Goal: Information Seeking & Learning: Learn about a topic

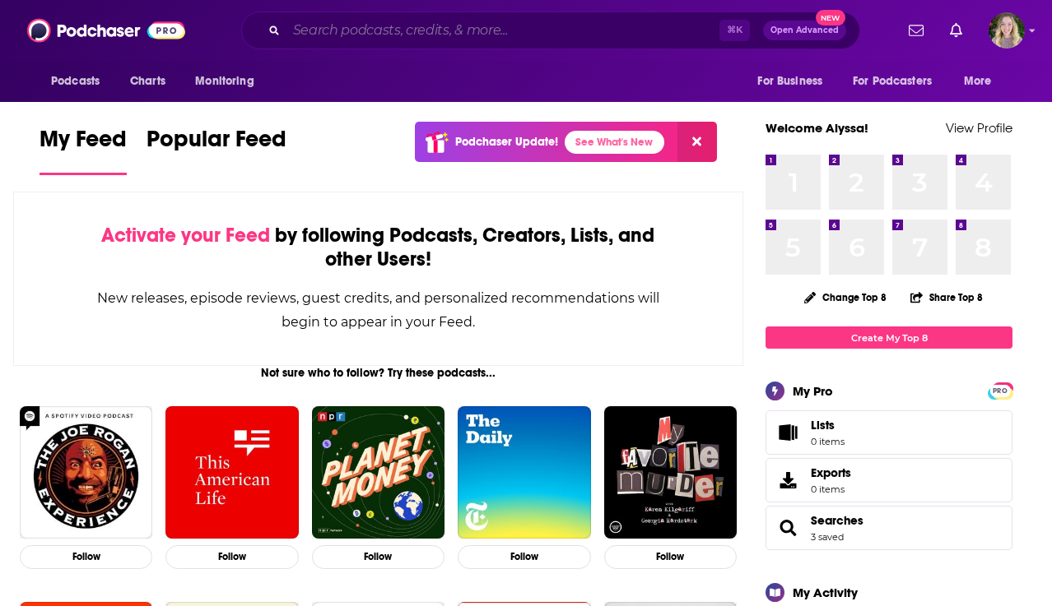
click at [402, 30] on input "Search podcasts, credits, & more..." at bounding box center [502, 30] width 433 height 26
paste input "Fintech Confidential"
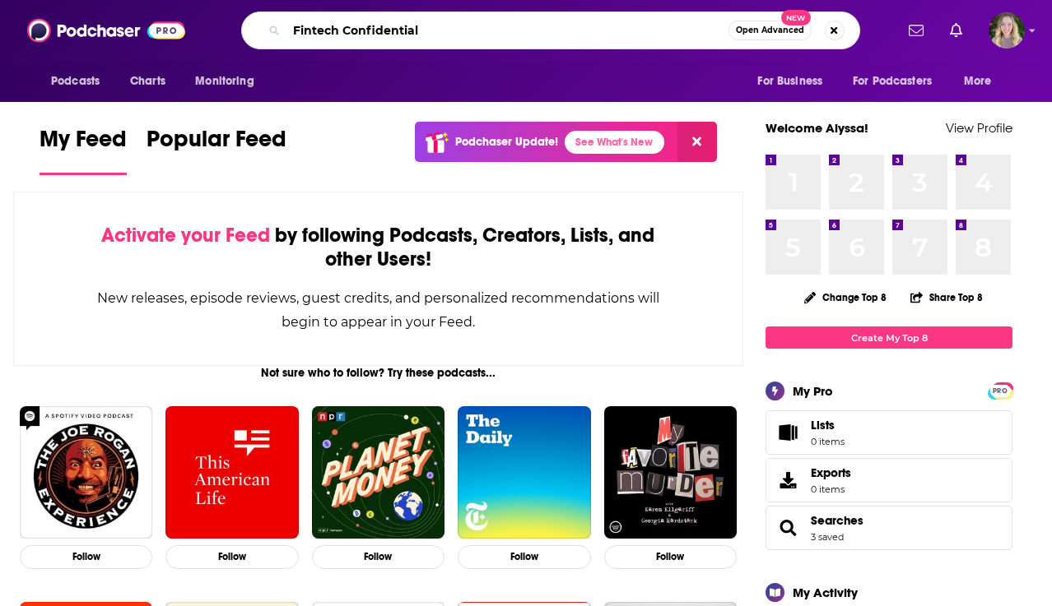
type input "Fintech Confidential"
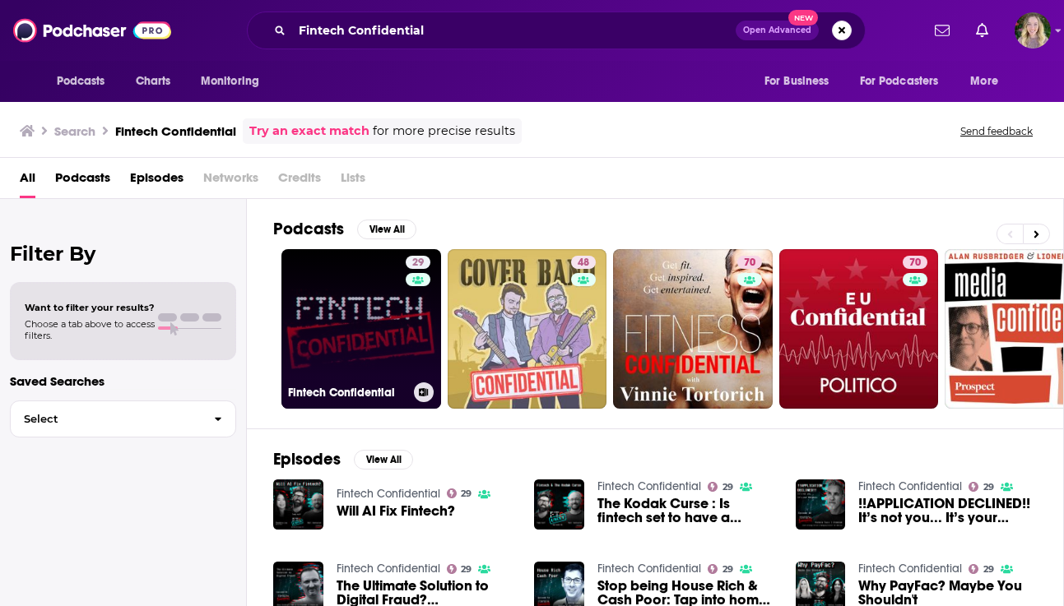
click at [379, 350] on link "29 Fintech Confidential" at bounding box center [361, 329] width 160 height 160
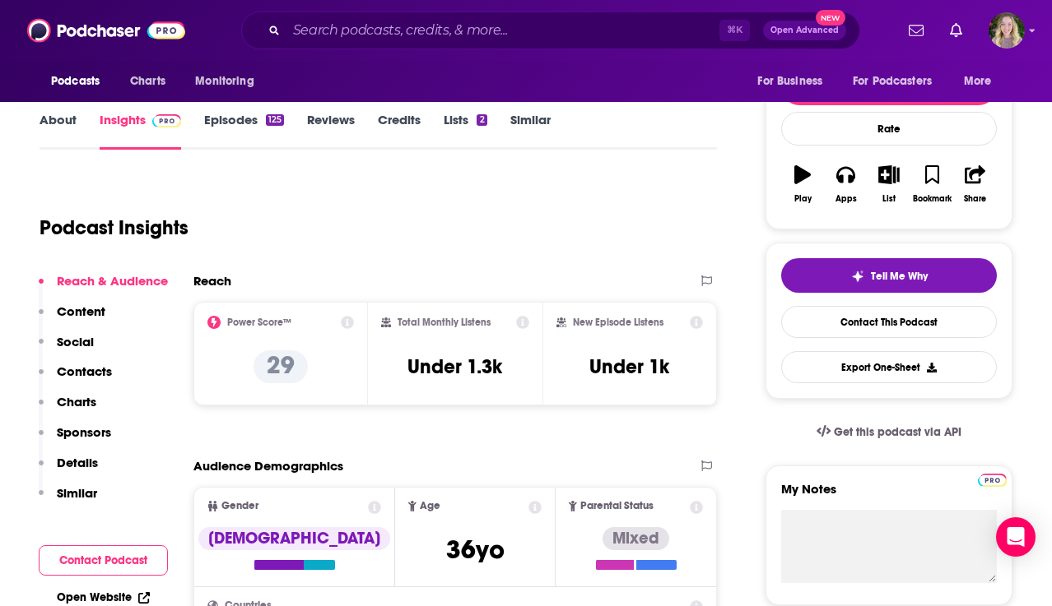
scroll to position [206, 0]
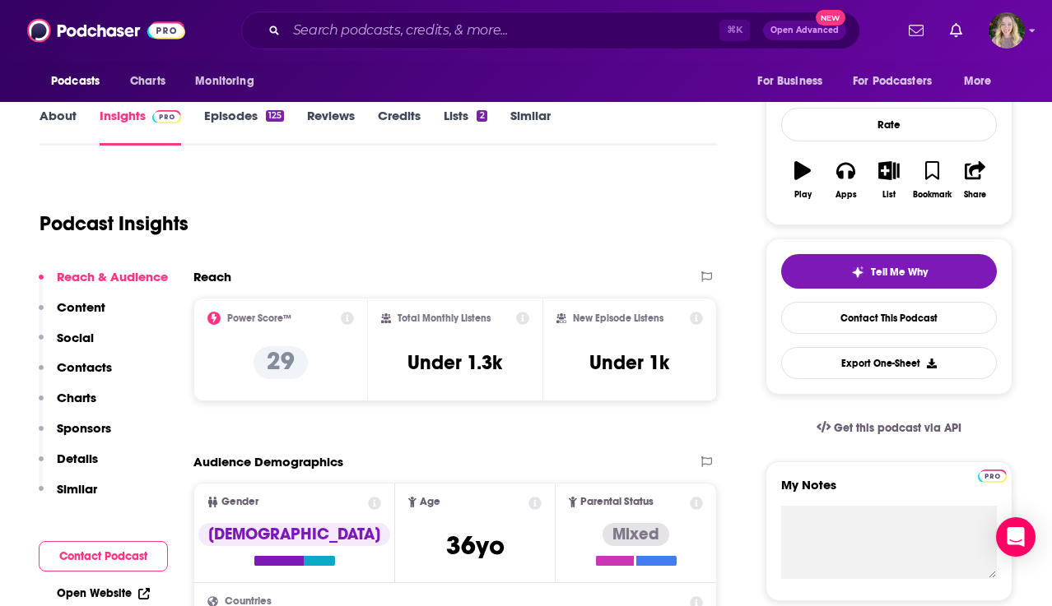
click at [348, 321] on icon at bounding box center [347, 318] width 13 height 13
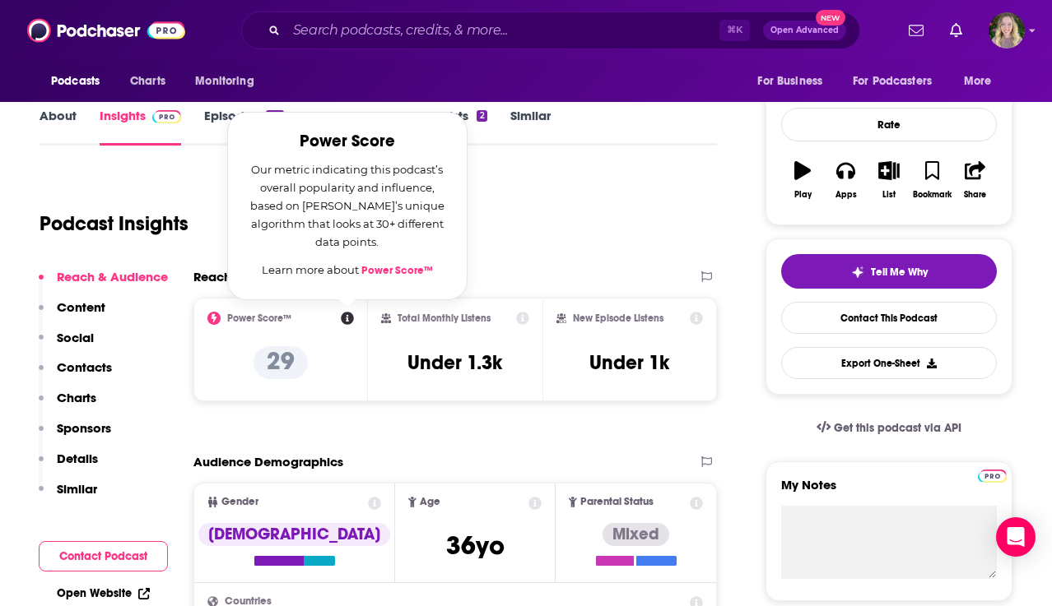
click at [554, 266] on div "Podcast Insights" at bounding box center [377, 220] width 677 height 97
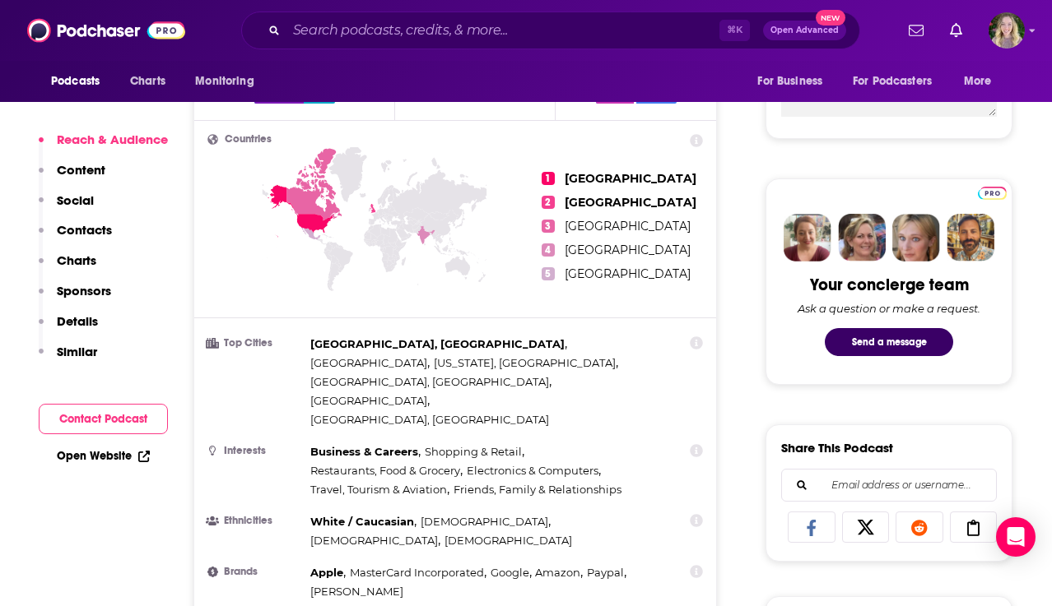
scroll to position [679, 0]
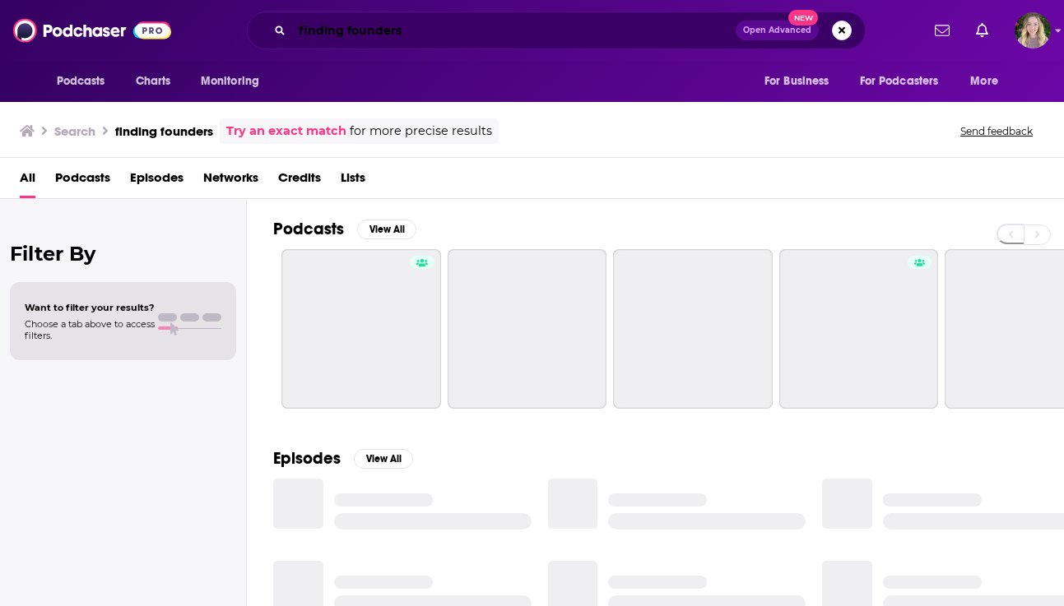
click at [378, 34] on input "finding founders" at bounding box center [513, 30] width 443 height 26
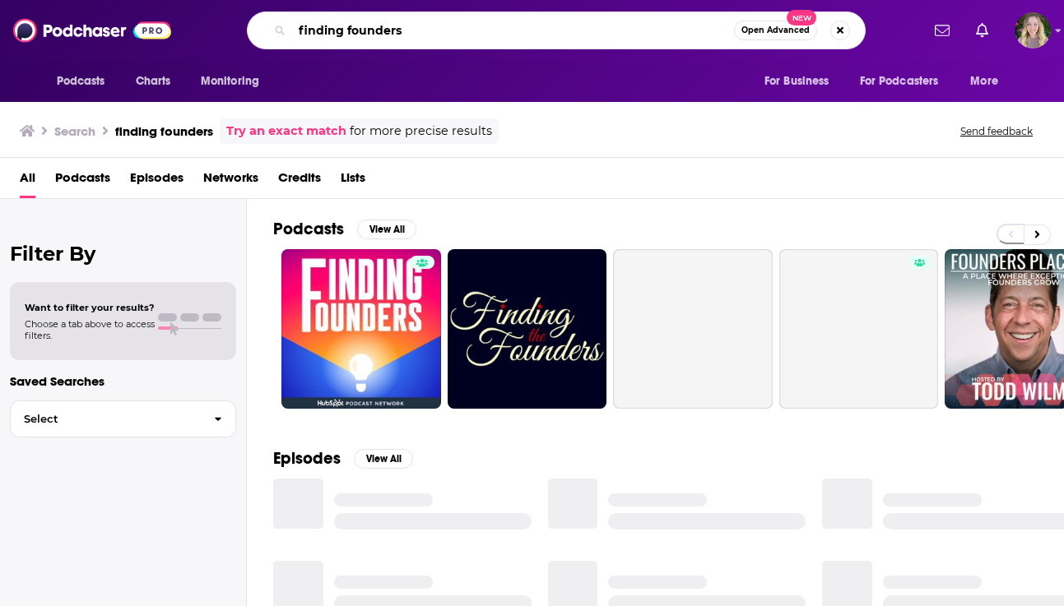
paste input "The FINTECHTALK Show"
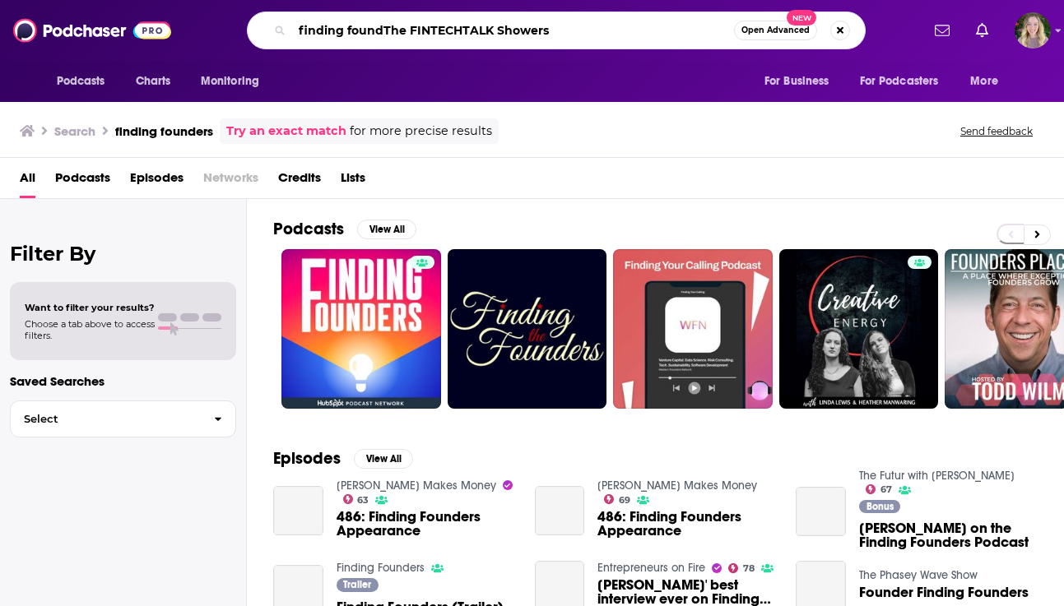
type input "finding foundThe FINTECHTALK Showers"
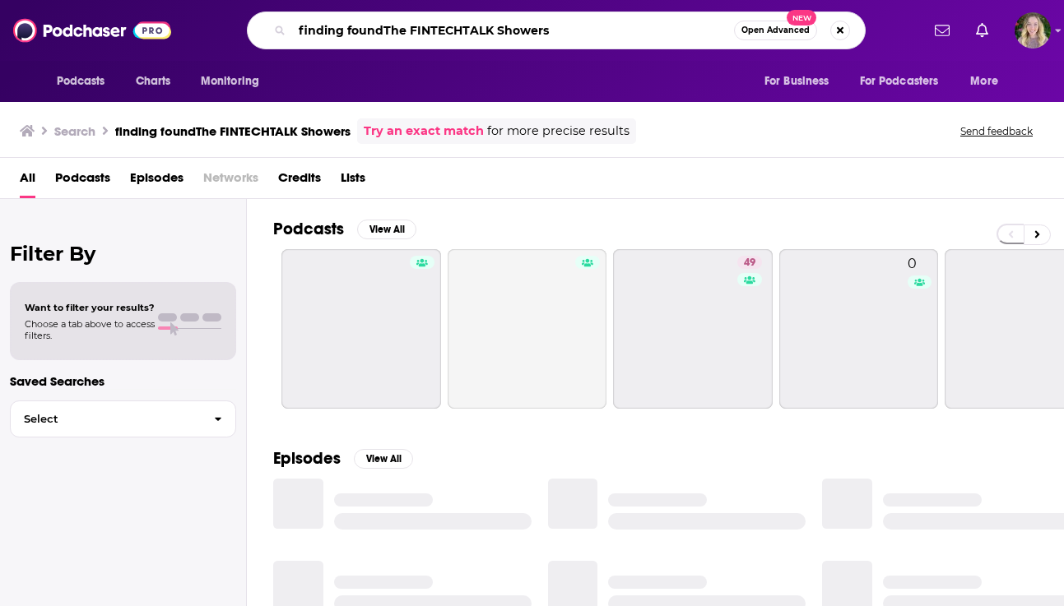
click at [417, 35] on input "finding foundThe FINTECHTALK Showers" at bounding box center [513, 30] width 442 height 26
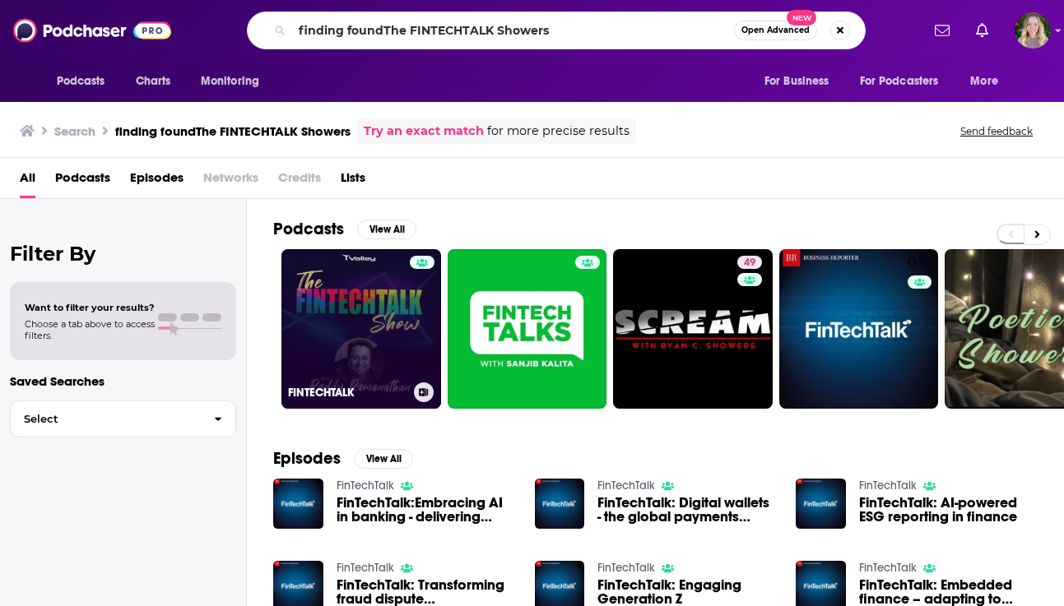
click at [346, 318] on link "FINTECHTALK" at bounding box center [361, 329] width 160 height 160
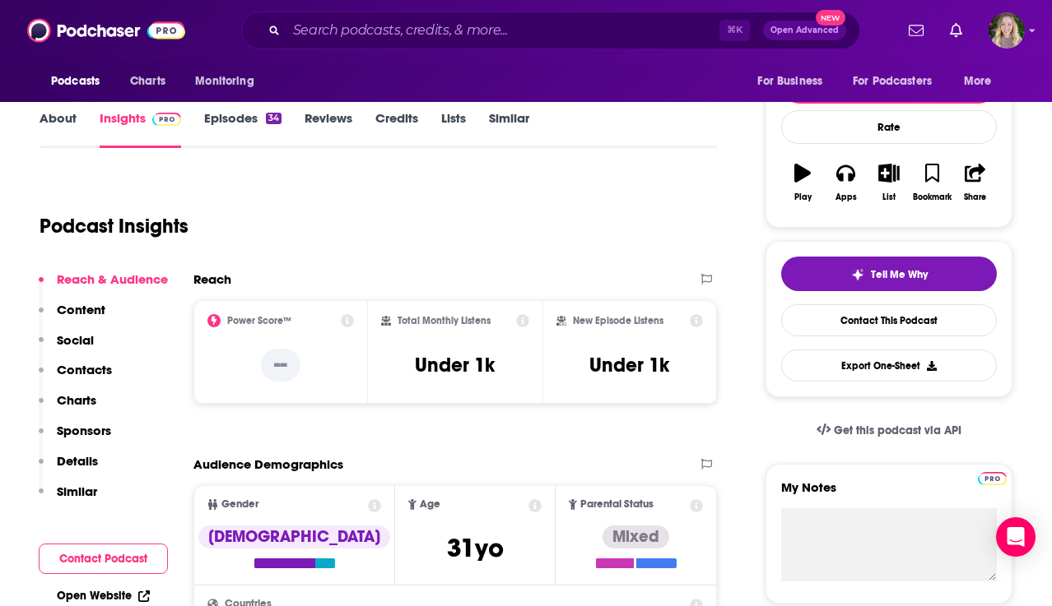
scroll to position [205, 0]
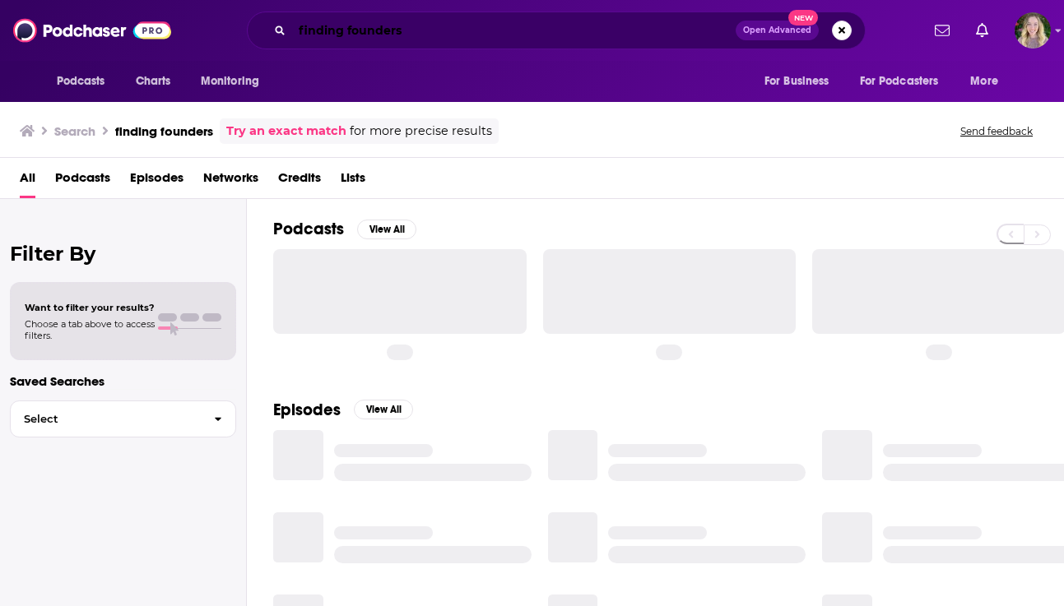
click at [450, 30] on input "finding founders" at bounding box center [513, 30] width 443 height 26
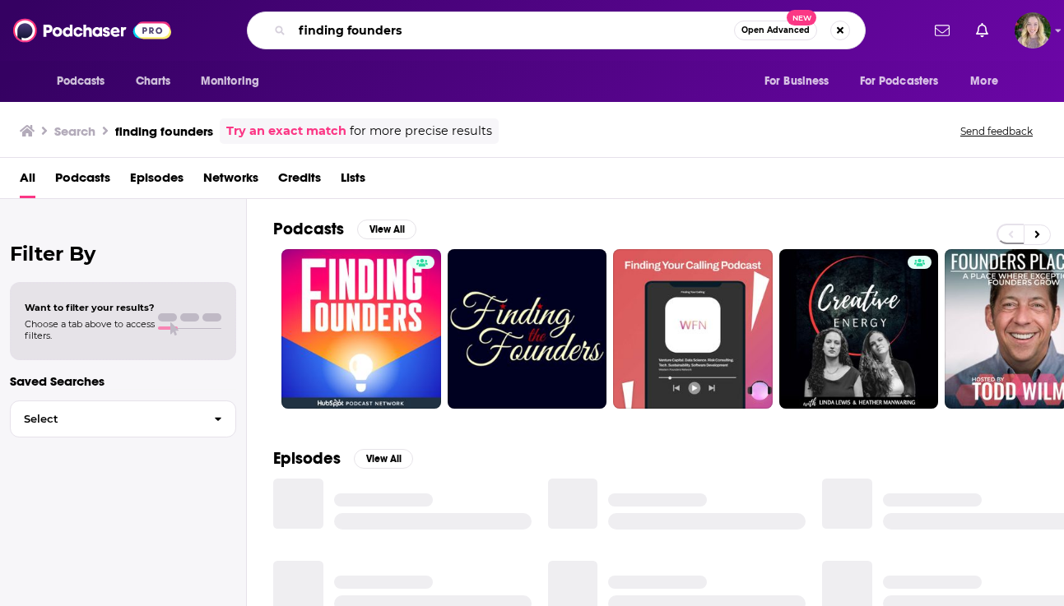
paste input "Wharton FinTech Podcast"
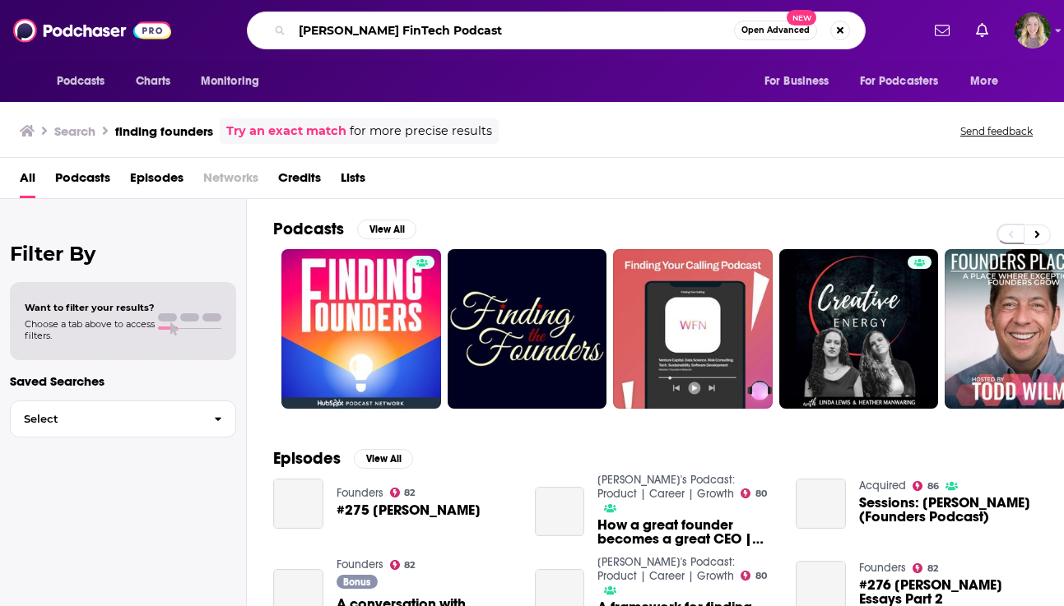
type input "Wharton FinTech Podcast"
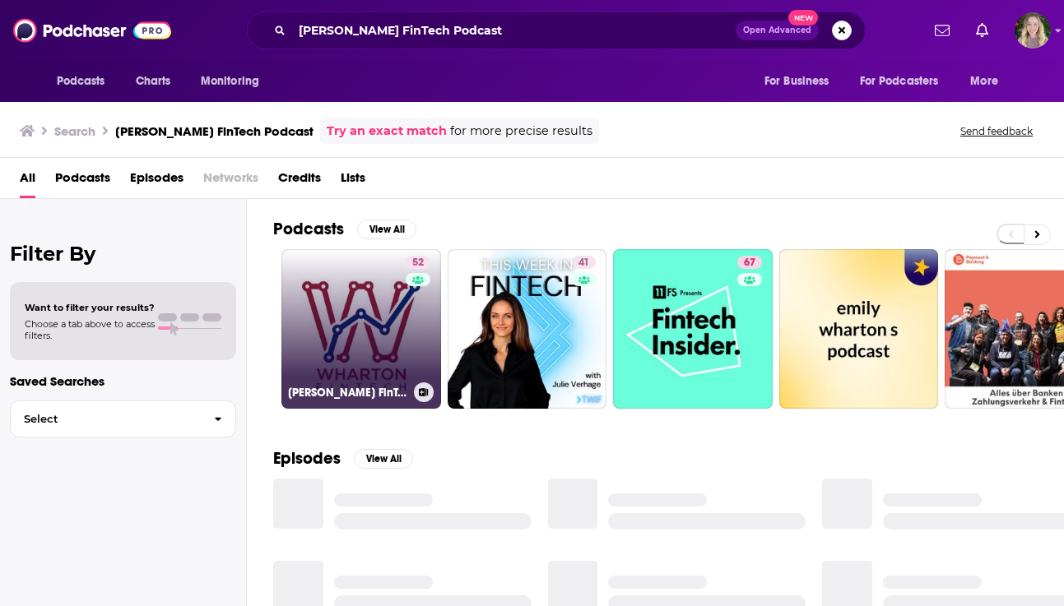
click at [360, 307] on link "52 Wharton FinTech Podcast" at bounding box center [361, 329] width 160 height 160
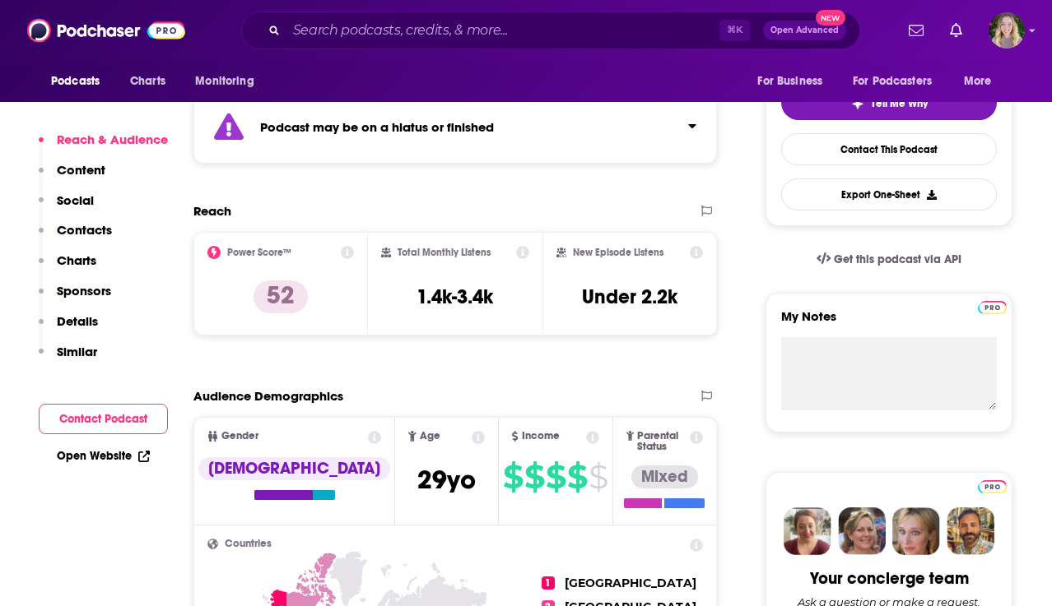
scroll to position [374, 0]
